Goal: Transaction & Acquisition: Purchase product/service

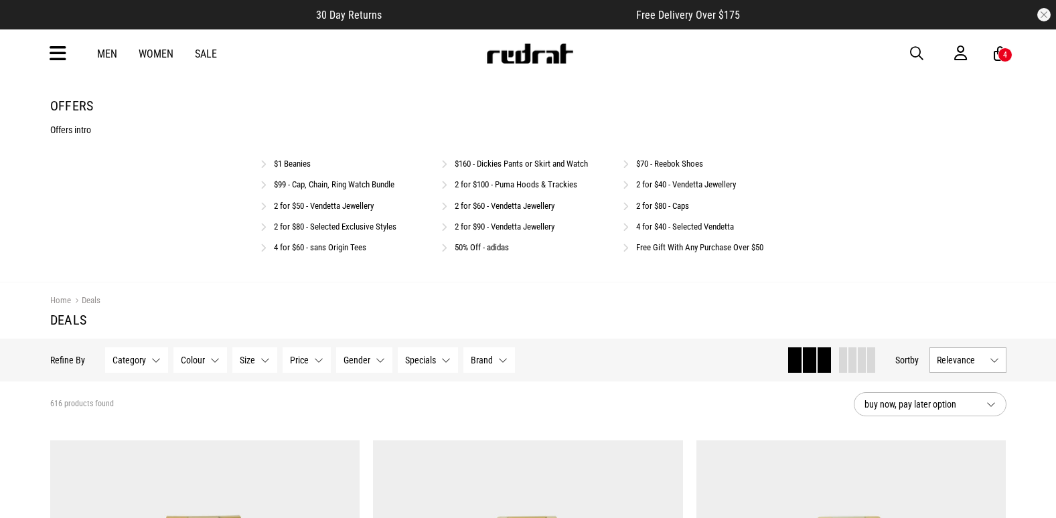
click at [669, 163] on link "$70 - Reebok Shoes" at bounding box center [669, 164] width 67 height 10
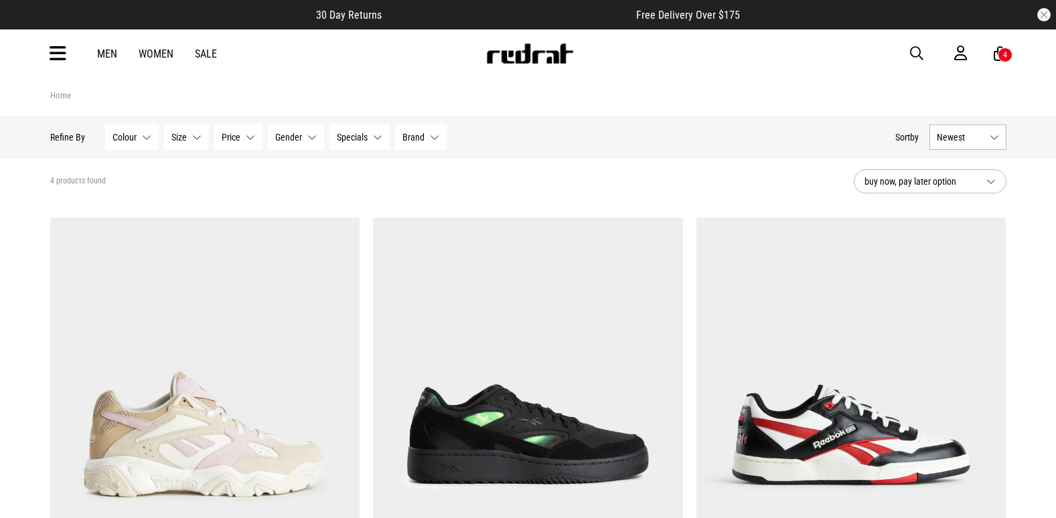
click at [58, 58] on icon at bounding box center [58, 54] width 17 height 22
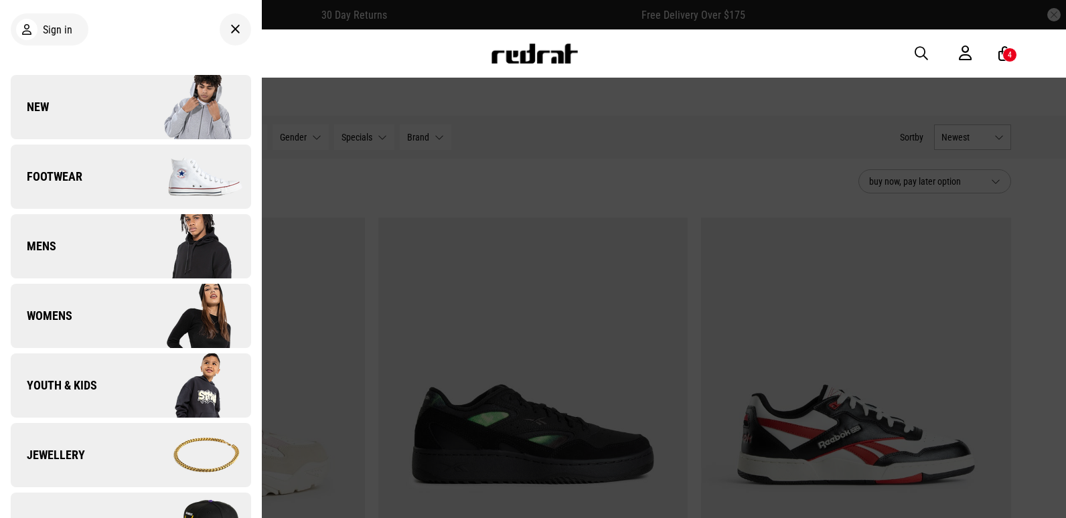
click at [232, 29] on div at bounding box center [235, 29] width 31 height 32
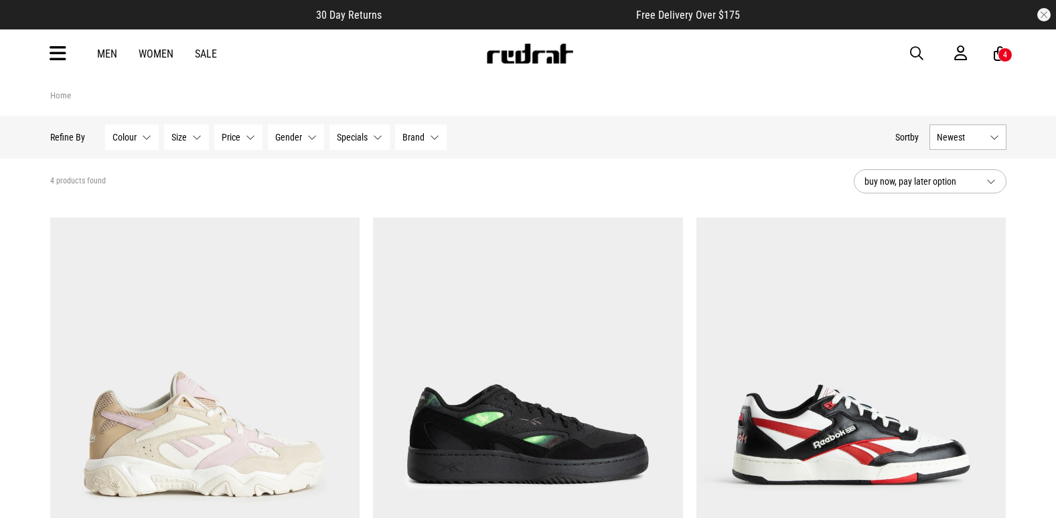
drag, startPoint x: 916, startPoint y: 53, endPoint x: 815, endPoint y: 56, distance: 101.2
click at [916, 53] on span "button" at bounding box center [916, 54] width 13 height 16
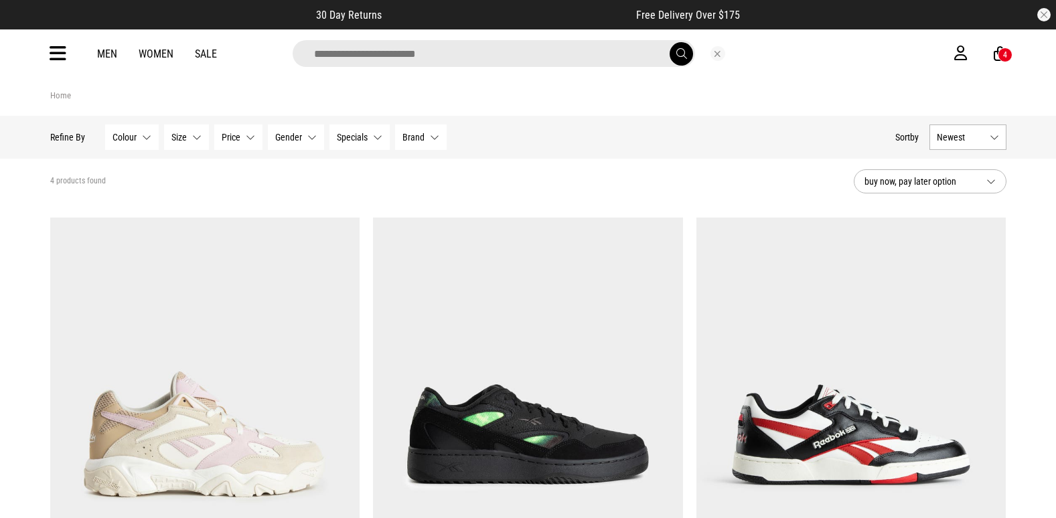
click at [451, 52] on input "search" at bounding box center [494, 53] width 402 height 27
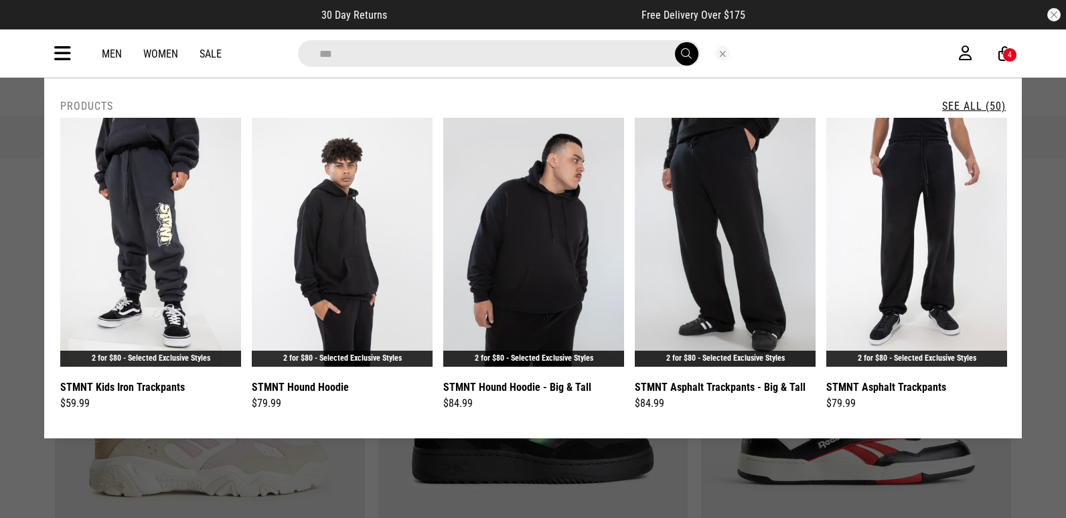
type input "***"
click at [982, 105] on link "See All (50)" at bounding box center [974, 106] width 64 height 13
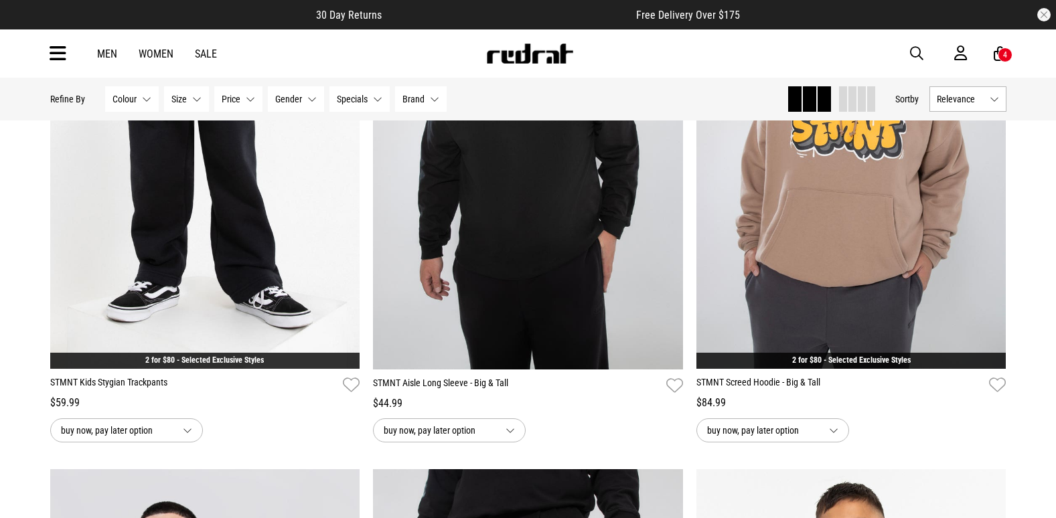
scroll to position [2411, 0]
